Goal: Task Accomplishment & Management: Manage account settings

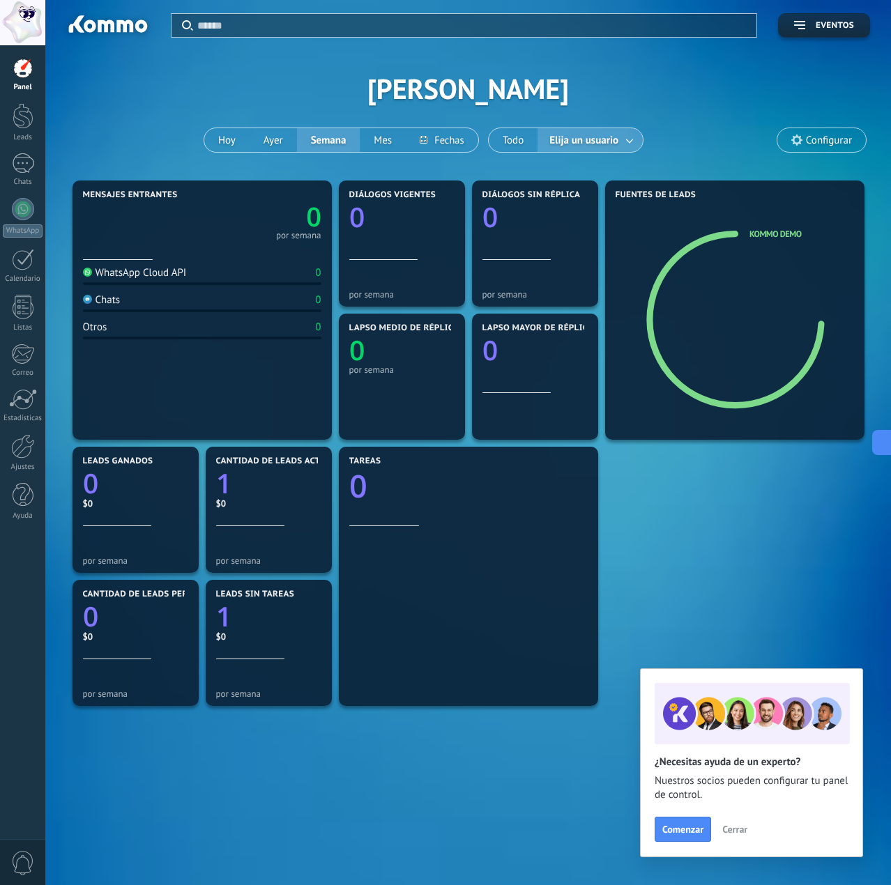
scroll to position [13, 0]
click at [24, 180] on div "Chats" at bounding box center [23, 182] width 40 height 9
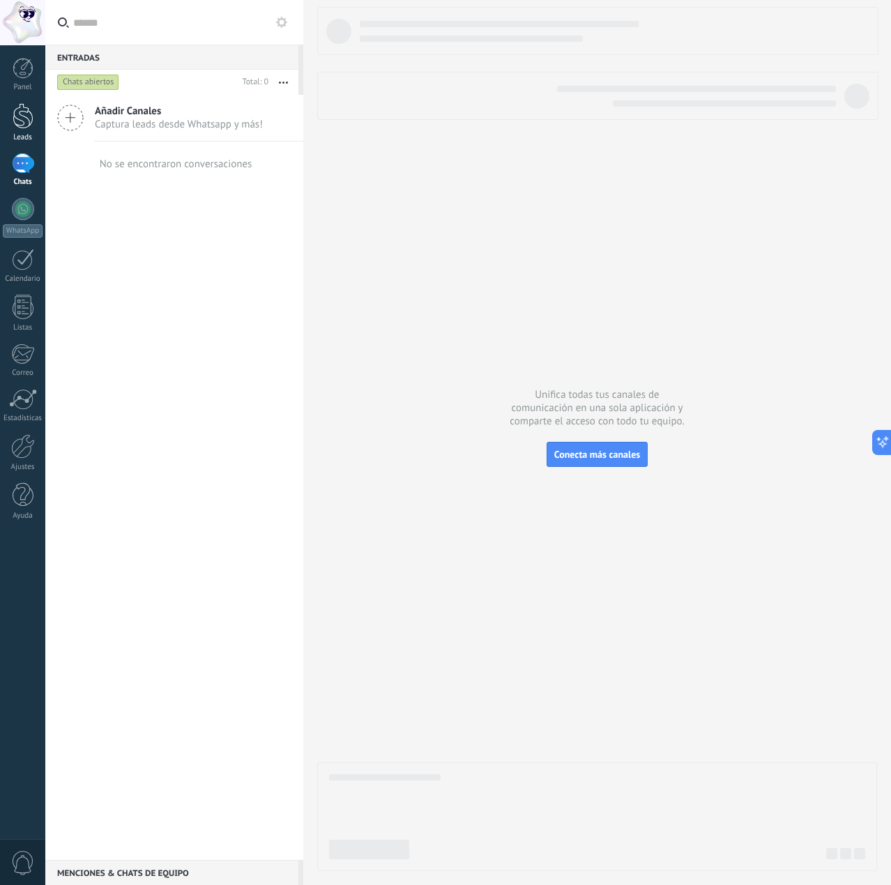
click at [13, 130] on link "Leads" at bounding box center [22, 122] width 45 height 39
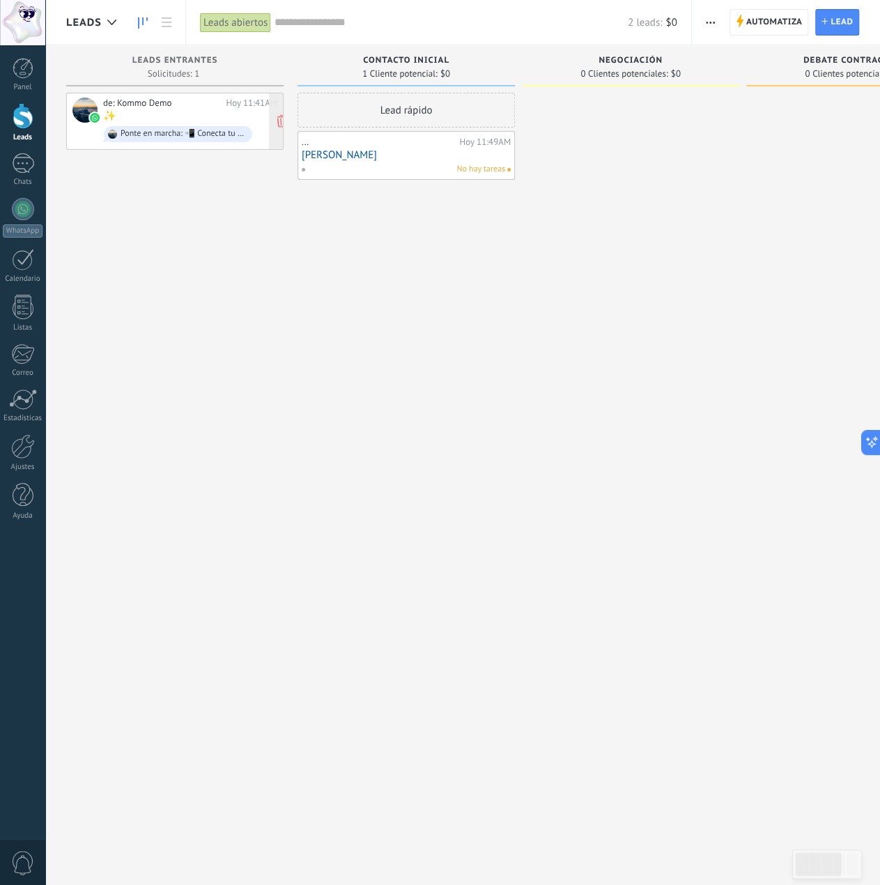
click at [158, 112] on div "de: Kommo Demo [DATE] 11:41AM ✨ Ponte en marcha: 📲 Conecta tu número de WhatsAp…" at bounding box center [190, 121] width 174 height 47
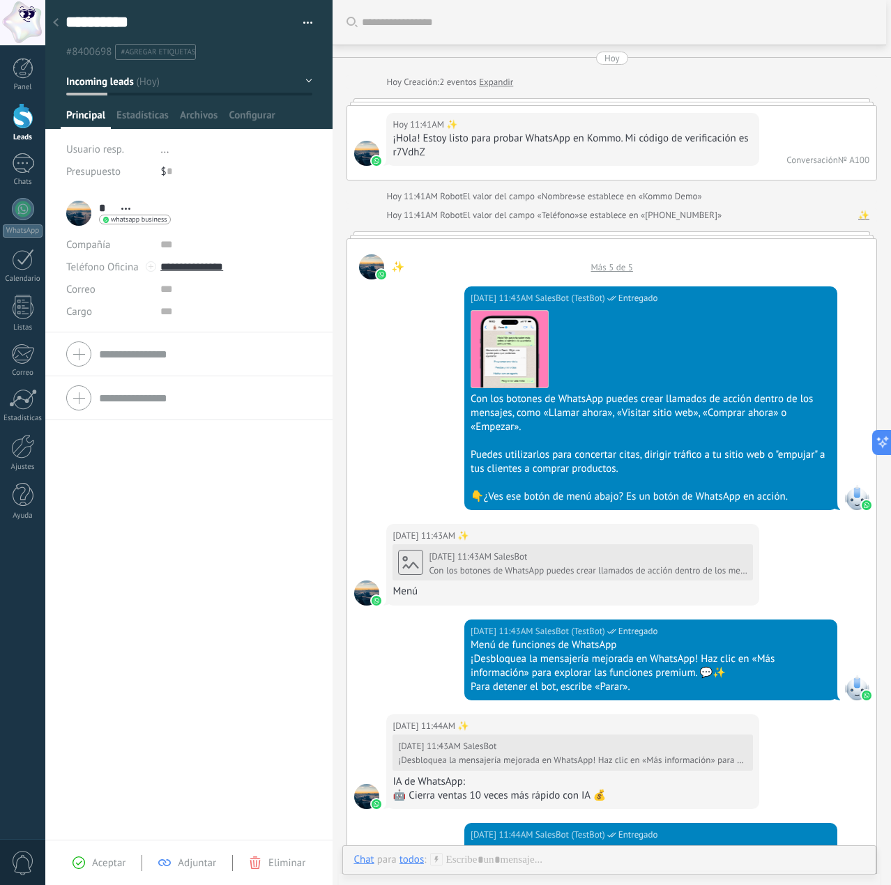
click at [365, 151] on div at bounding box center [366, 153] width 25 height 25
click at [17, 72] on div at bounding box center [23, 68] width 21 height 21
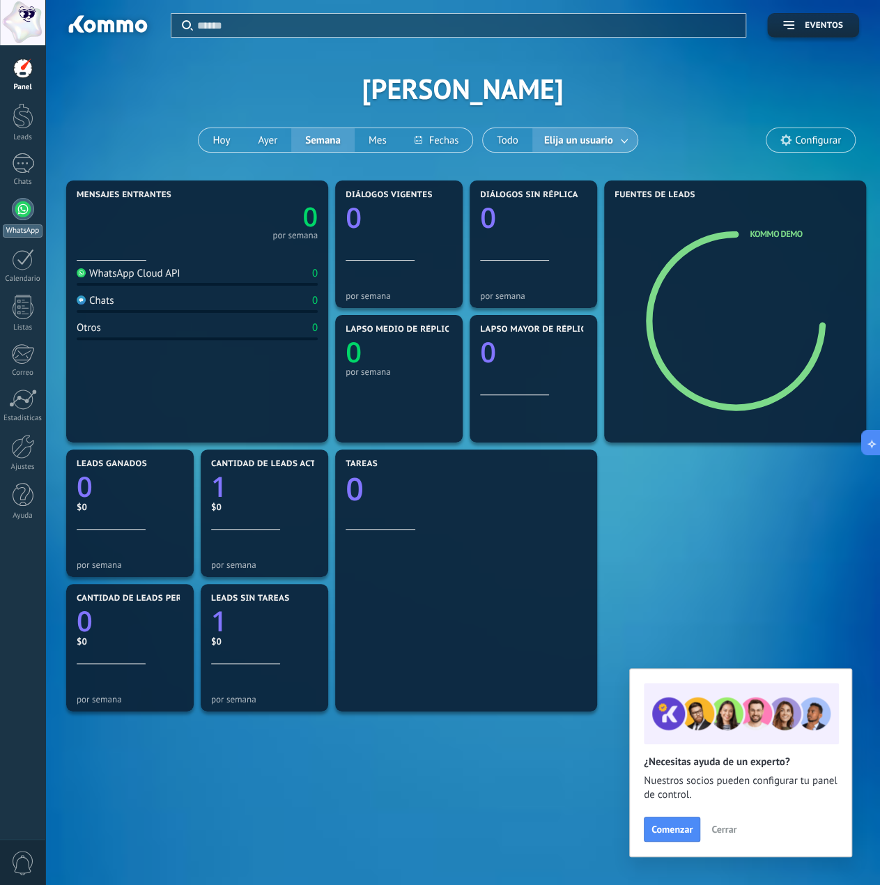
click at [20, 224] on div "WhatsApp" at bounding box center [23, 230] width 40 height 13
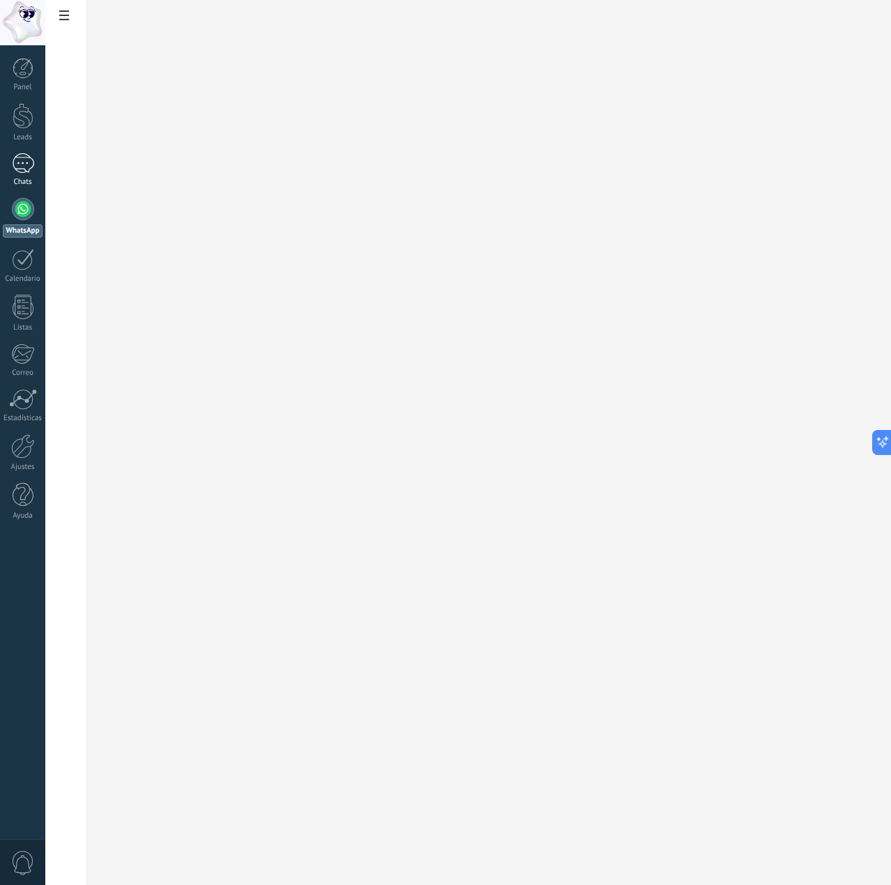
click at [21, 160] on div "1" at bounding box center [23, 163] width 22 height 20
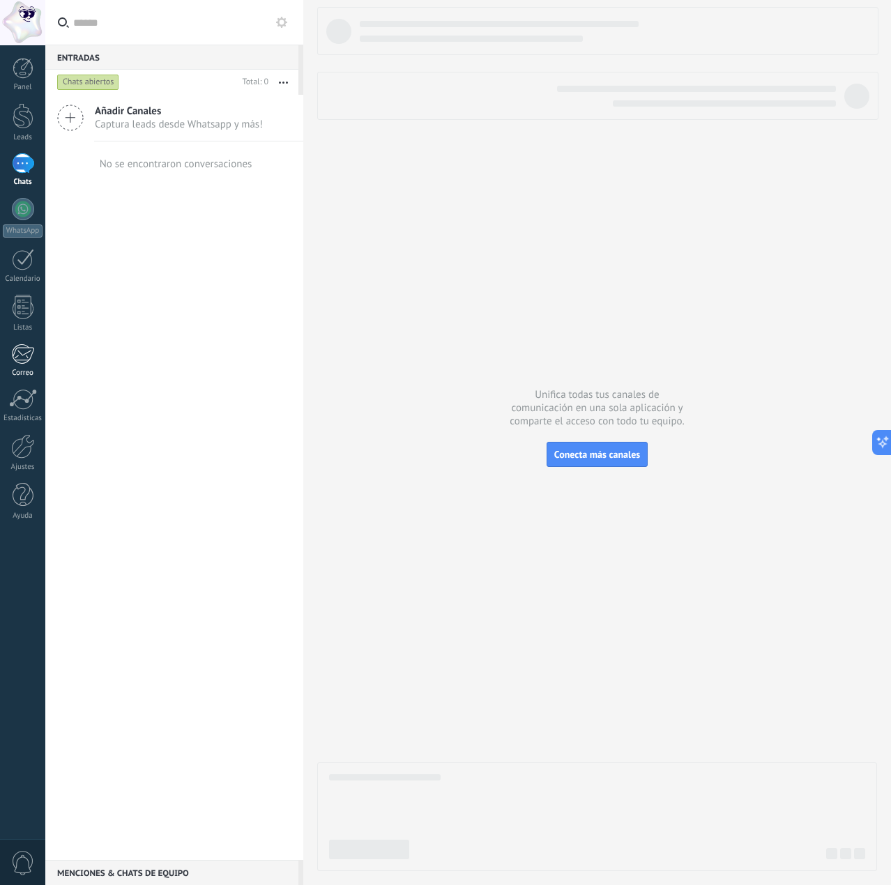
click at [22, 352] on div at bounding box center [22, 354] width 23 height 21
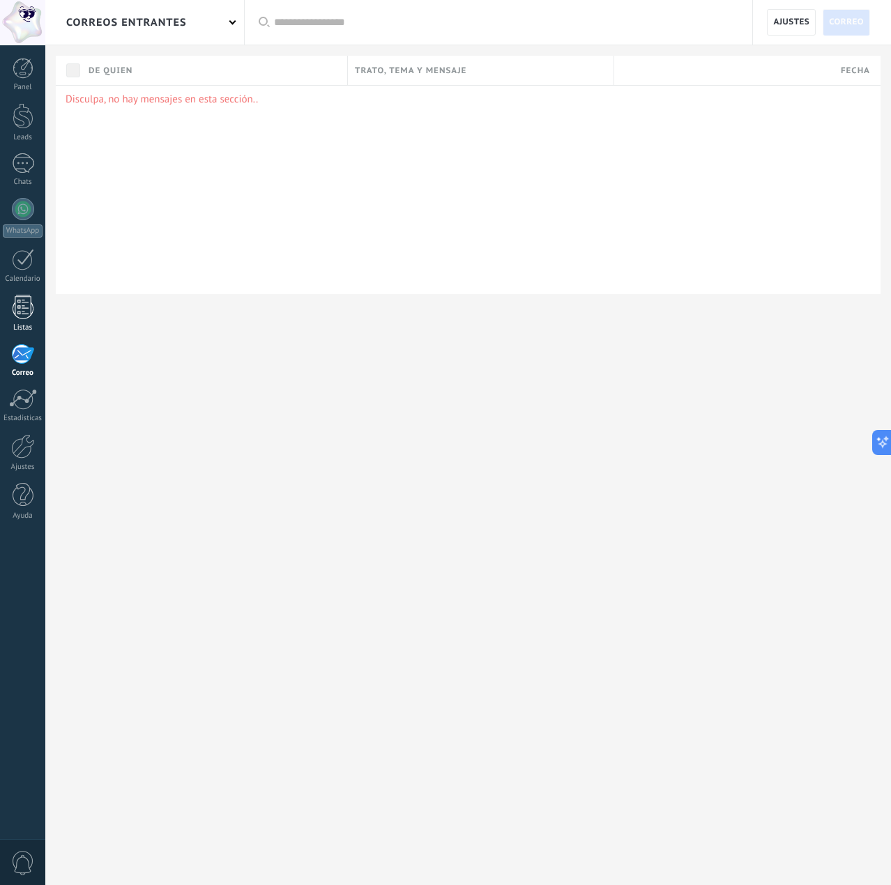
click at [19, 317] on div at bounding box center [23, 307] width 21 height 24
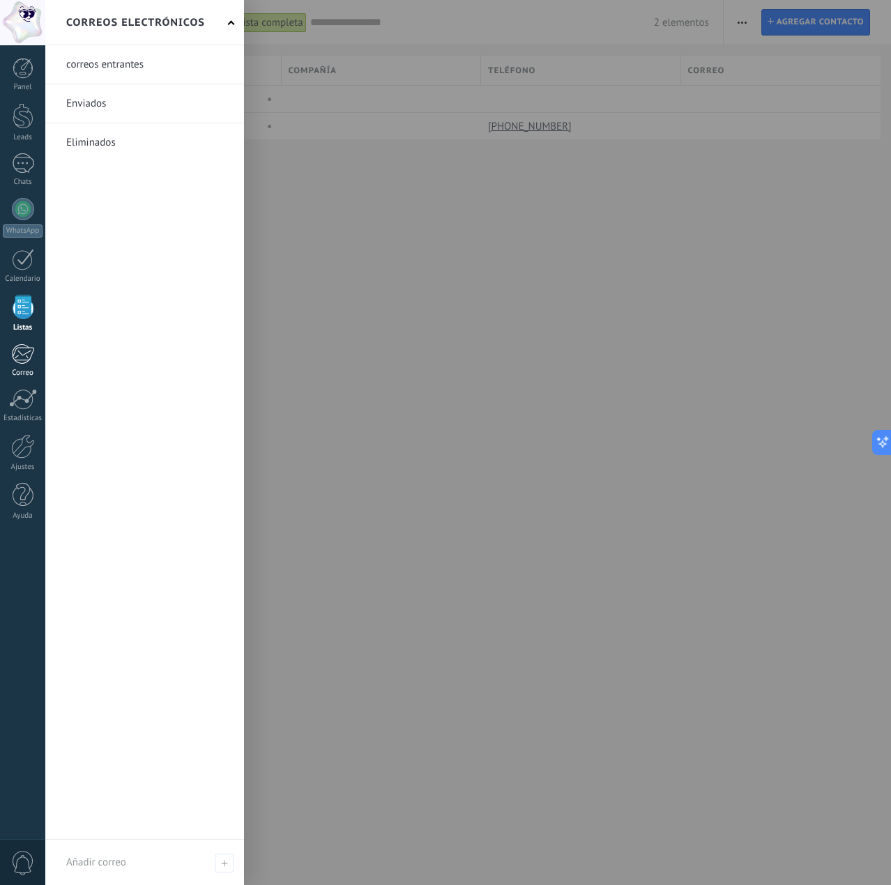
click at [19, 349] on div at bounding box center [22, 354] width 23 height 21
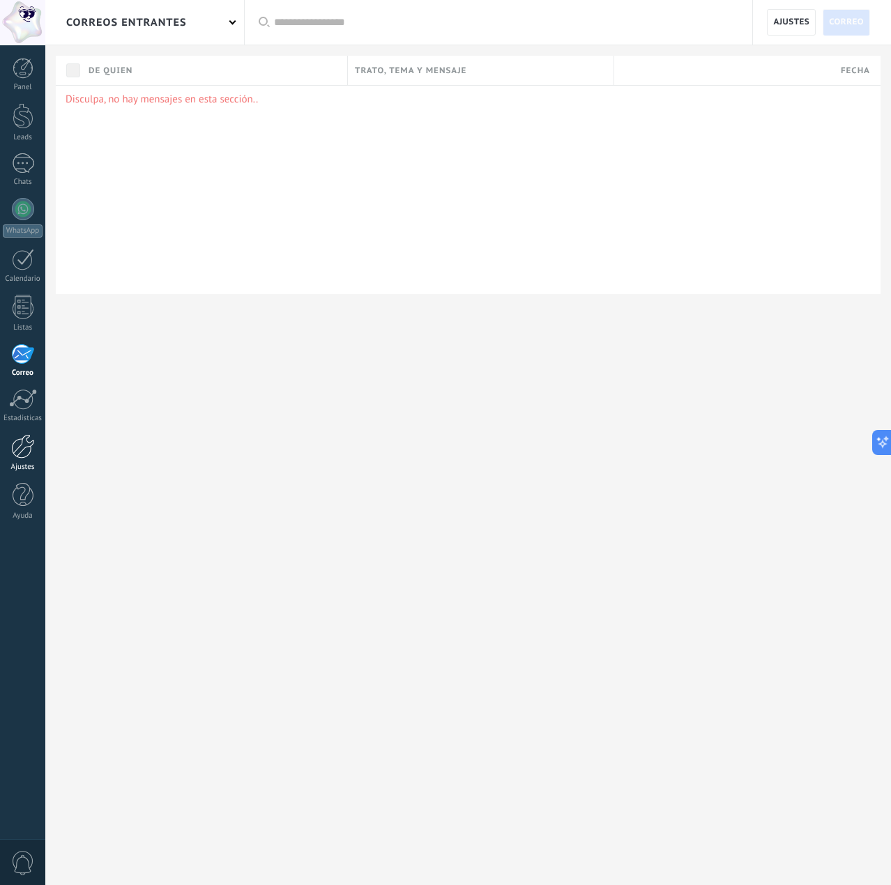
click at [32, 468] on div "Ajustes" at bounding box center [23, 467] width 40 height 9
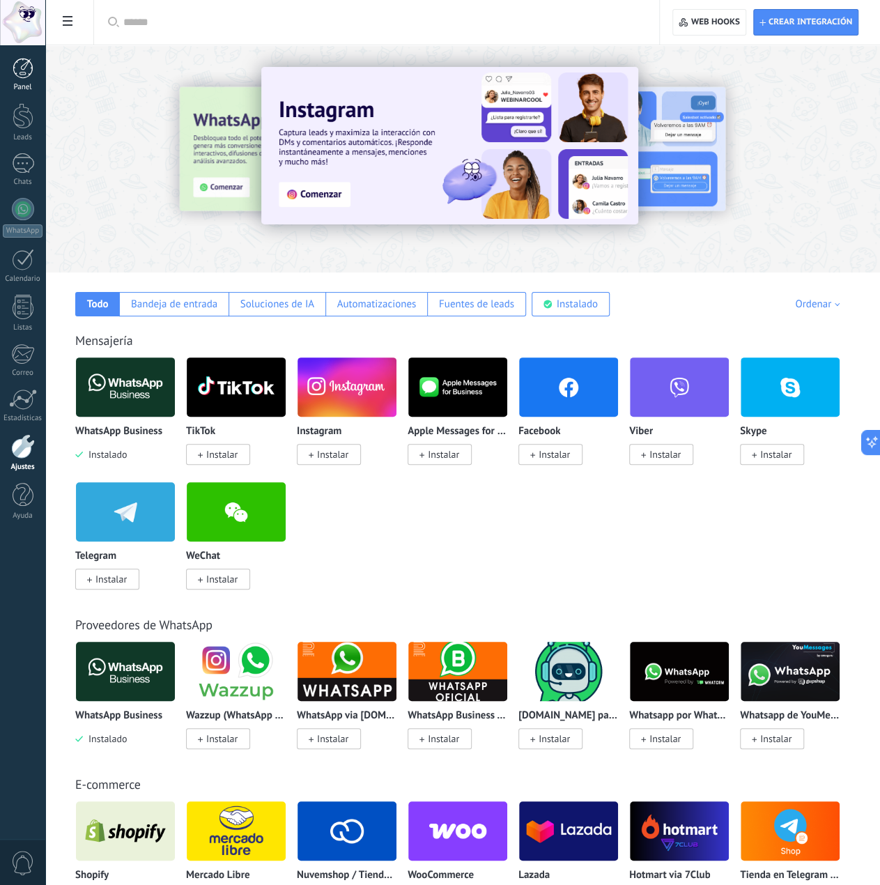
click at [17, 90] on div "Panel" at bounding box center [23, 87] width 40 height 9
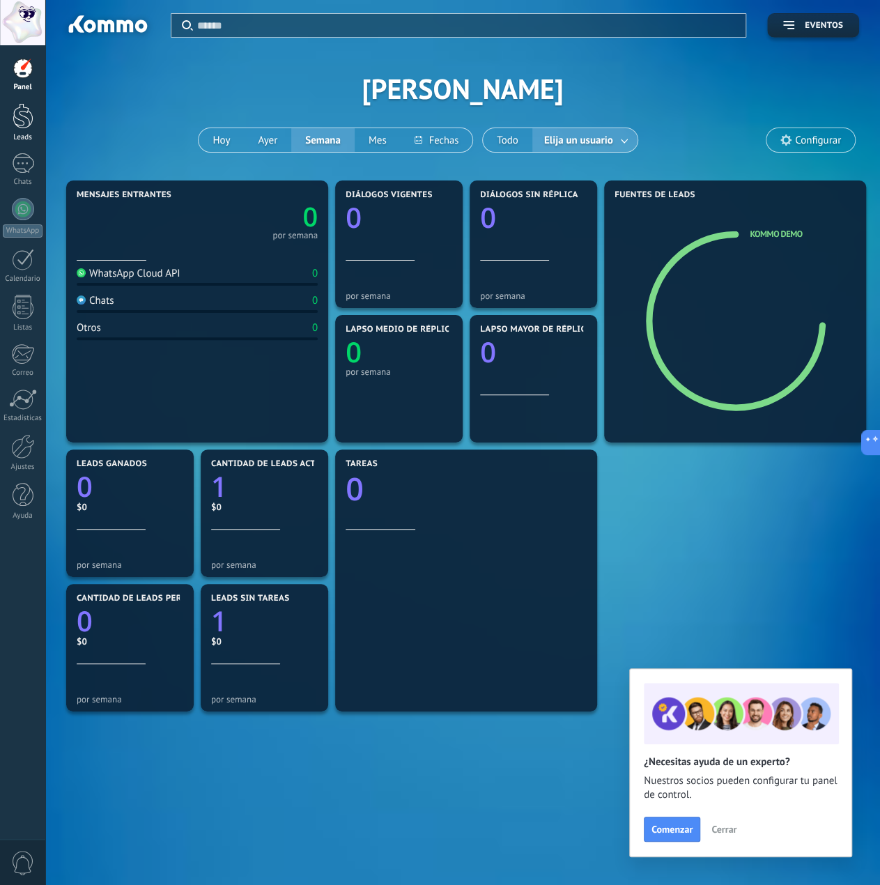
click at [32, 121] on div at bounding box center [23, 116] width 21 height 26
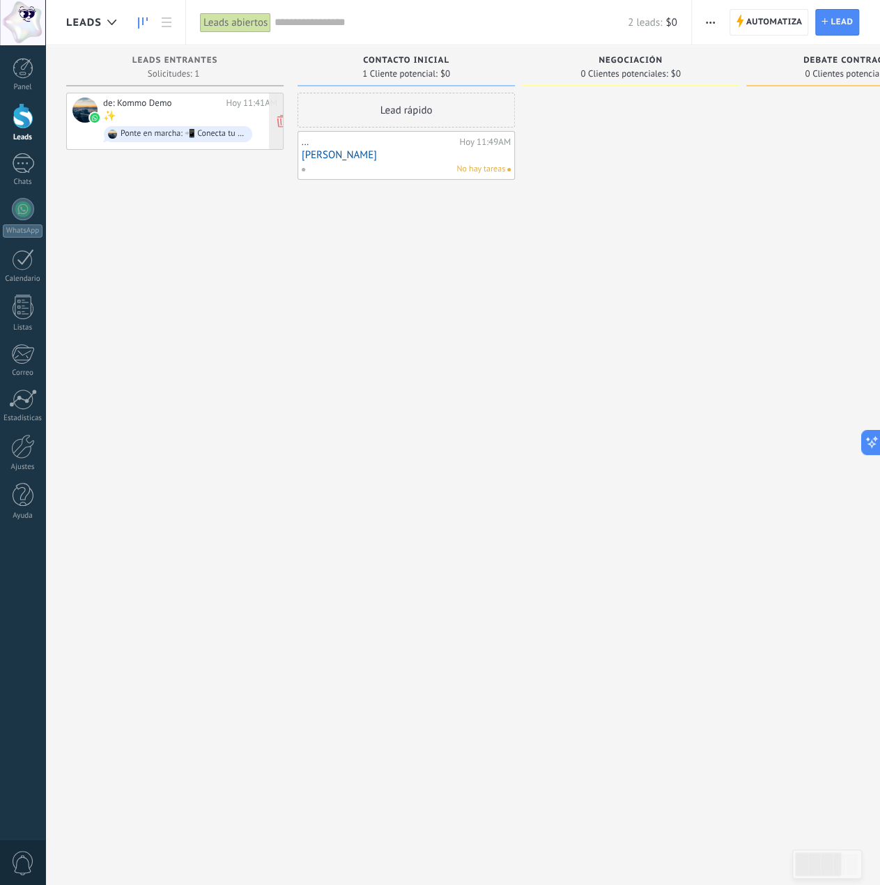
click at [86, 125] on div "de: Kommo Demo [DATE] 11:41AM ✨ Ponte en marcha: 📲 Conecta tu número de WhatsAp…" at bounding box center [174, 121] width 205 height 47
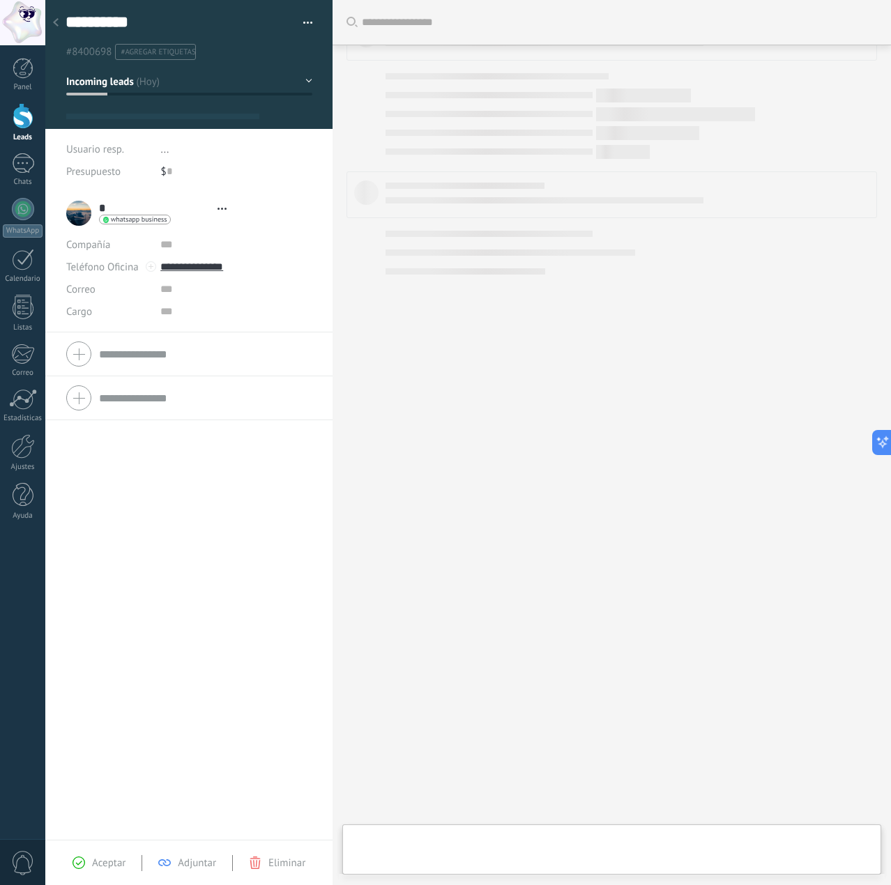
type textarea "**********"
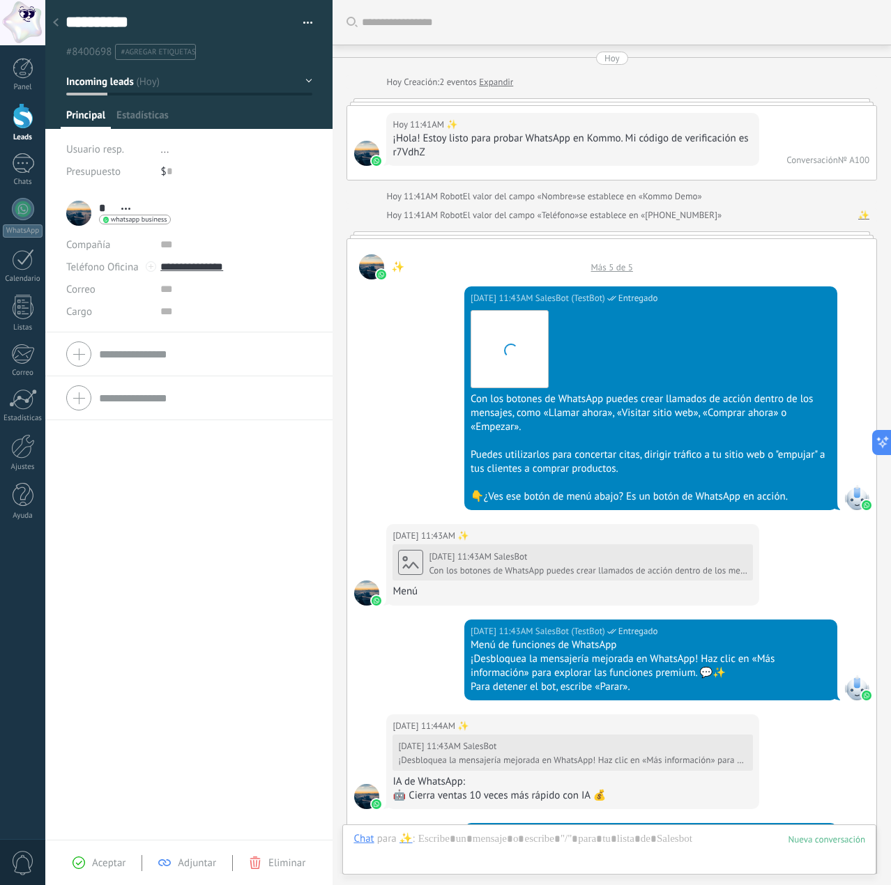
scroll to position [21, 0]
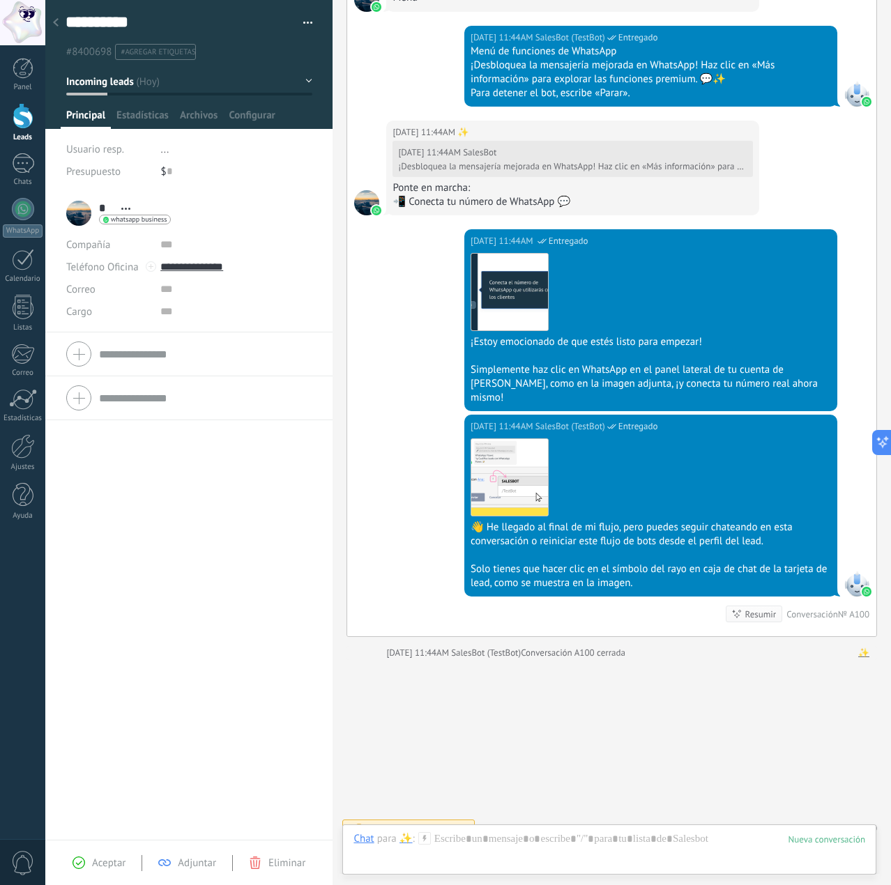
click at [77, 206] on div "* ✨ * ✨ Apellido Abrir detalle Copie el nombre Desatar Contacto principal" at bounding box center [118, 213] width 105 height 35
click at [79, 212] on div "* ✨ * ✨ Apellido Abrir detalle Copie el nombre Desatar Contacto principal" at bounding box center [118, 213] width 105 height 35
click at [124, 202] on div "* ✨ * ✨ Apellido Abrir detalle Copie el nombre Desatar Contacto principal" at bounding box center [135, 208] width 72 height 14
click at [124, 208] on icon at bounding box center [125, 209] width 9 height 2
click at [236, 174] on div "$ 0" at bounding box center [237, 171] width 152 height 22
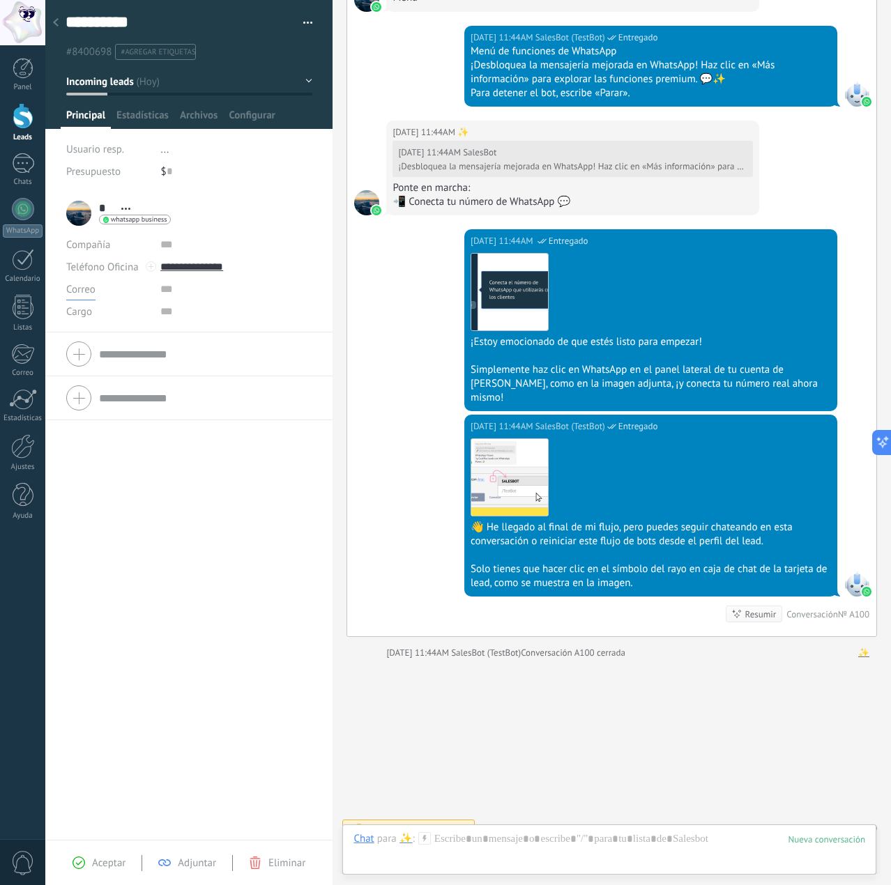
click at [92, 291] on span "Correo" at bounding box center [80, 289] width 29 height 13
click at [202, 268] on input "**********" at bounding box center [235, 267] width 151 height 22
type input "**********"
click at [71, 218] on div "* ✨ * ✨ Apellido Abrir detalle Copie el nombre Desatar Contacto principal" at bounding box center [118, 213] width 105 height 35
click at [99, 224] on div "* ✨ * ✨ Apellido Abrir detalle Copie el nombre Desatar Contacto principal" at bounding box center [118, 213] width 105 height 35
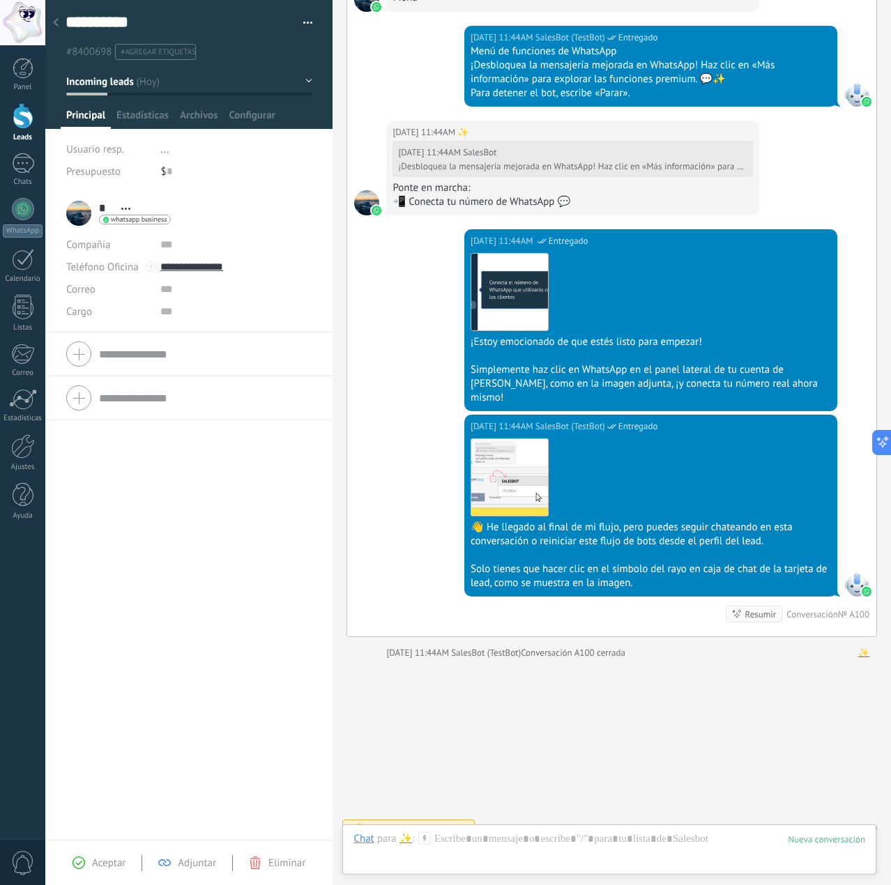
click at [153, 224] on div "whatsapp business Enviar mensaje Separar el chat" at bounding box center [135, 220] width 72 height 11
click at [153, 223] on div "whatsapp business Enviar mensaje Separar el chat" at bounding box center [135, 220] width 72 height 10
click at [139, 201] on div at bounding box center [445, 442] width 891 height 885
click at [121, 204] on span "Abrir detalle Copie el nombre Desatar Contacto principal" at bounding box center [125, 209] width 23 height 10
click at [142, 223] on link "Abrir detalle" at bounding box center [170, 226] width 56 height 13
